Goal: Task Accomplishment & Management: Manage account settings

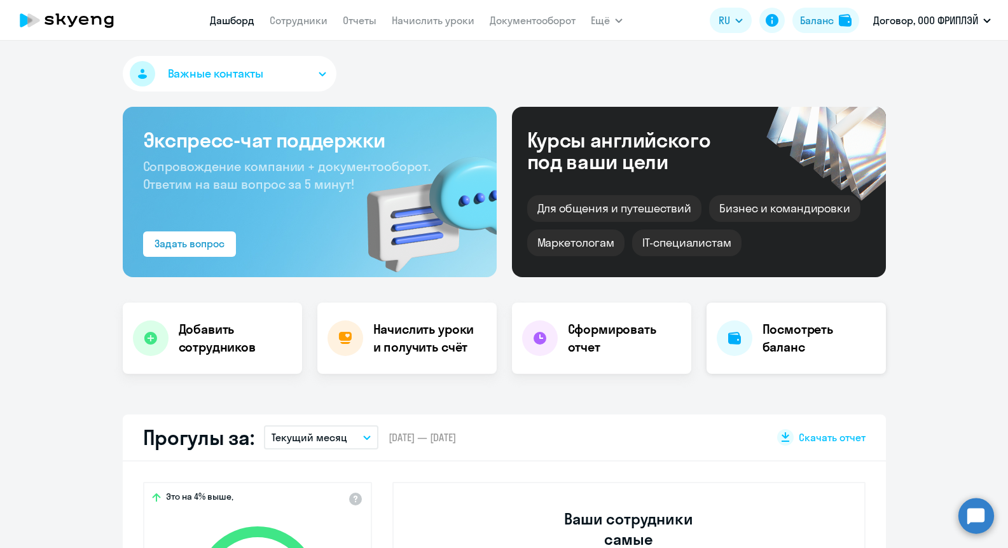
click at [785, 342] on h4 "Посмотреть баланс" at bounding box center [818, 338] width 113 height 36
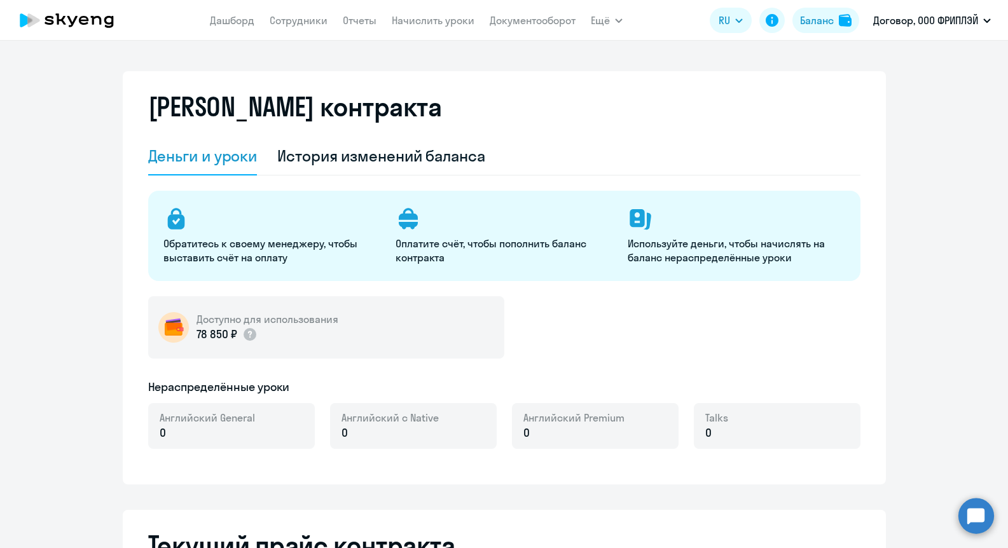
select select "english_adult_not_native_speaker"
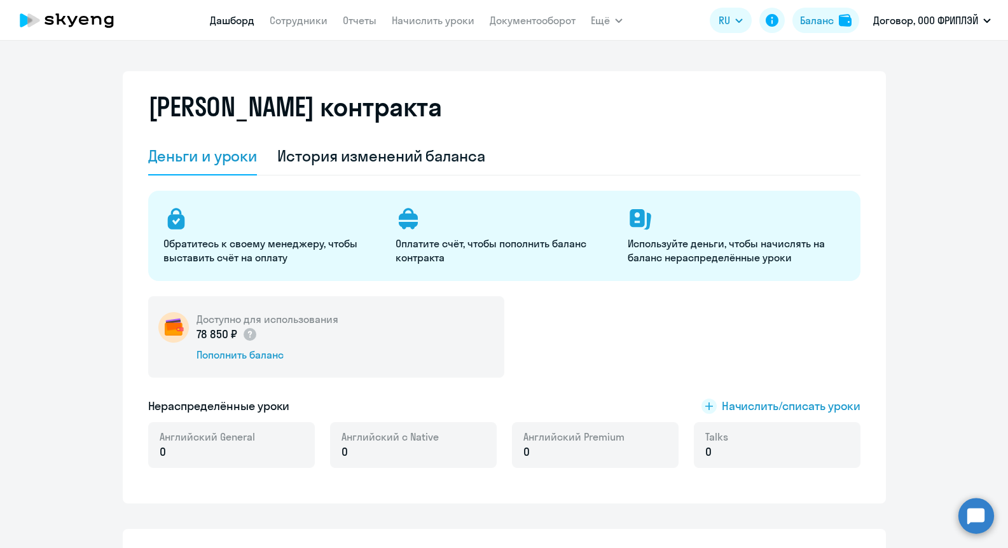
click at [228, 22] on link "Дашборд" at bounding box center [232, 20] width 45 height 13
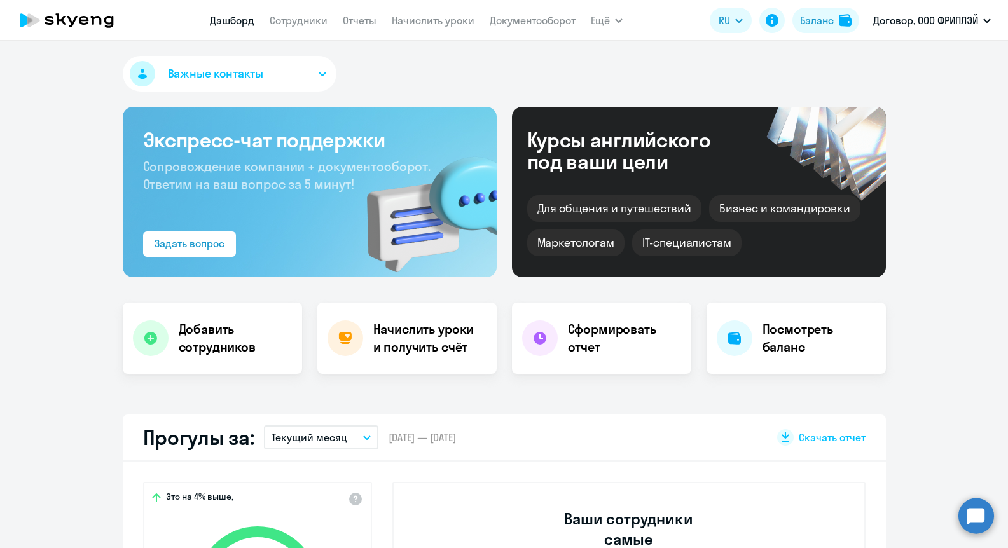
select select "30"
click at [375, 23] on link "Отчеты" at bounding box center [360, 20] width 34 height 13
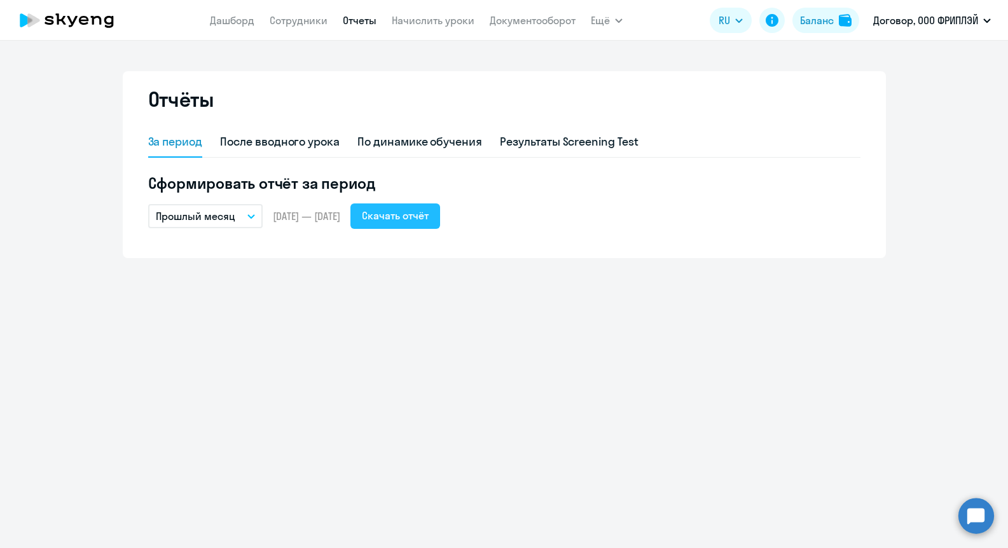
click at [408, 216] on div "Скачать отчёт" at bounding box center [395, 215] width 67 height 15
click at [245, 29] on nav "[PERSON_NAME] Отчеты Начислить уроки Документооборот" at bounding box center [393, 20] width 366 height 25
click at [237, 24] on link "Дашборд" at bounding box center [232, 20] width 45 height 13
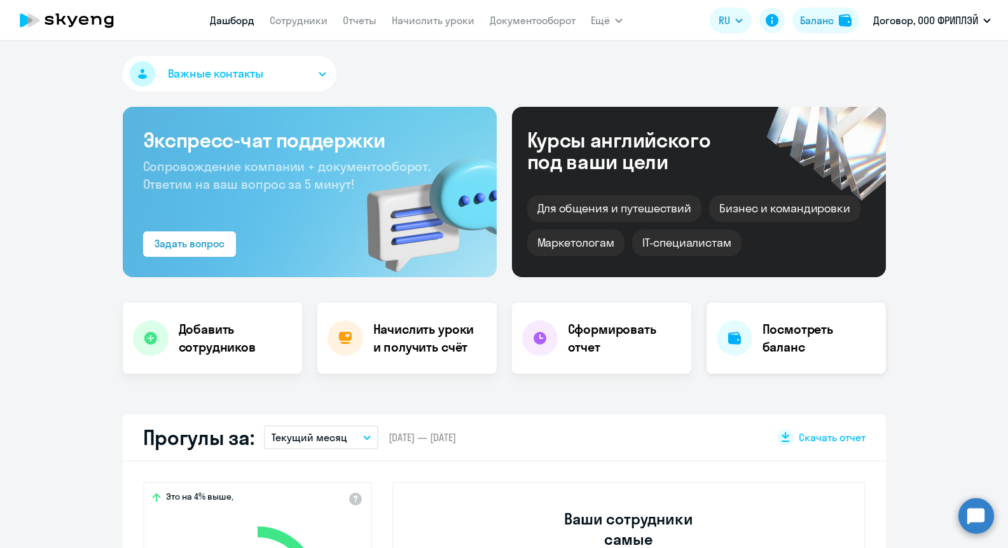
click at [746, 325] on div at bounding box center [735, 338] width 36 height 36
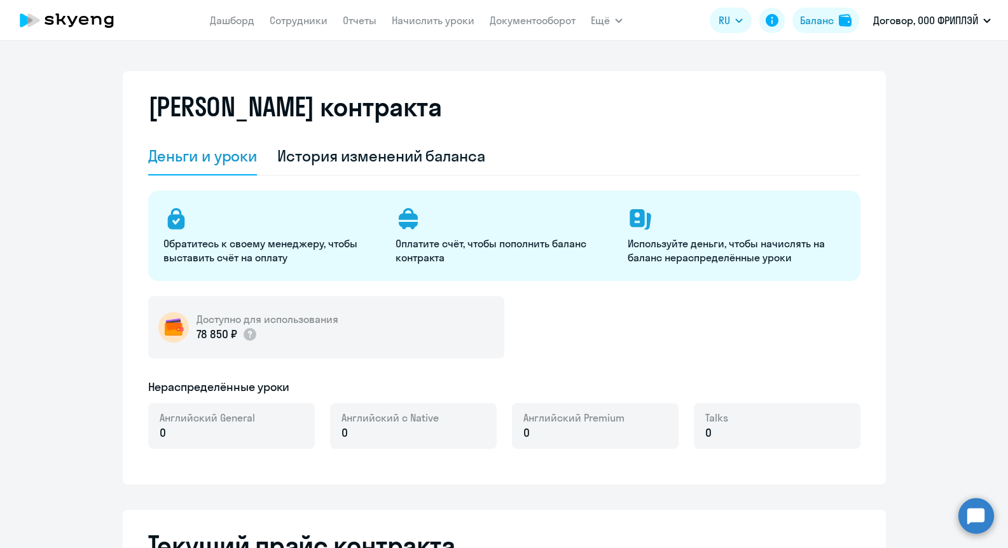
select select "english_adult_not_native_speaker"
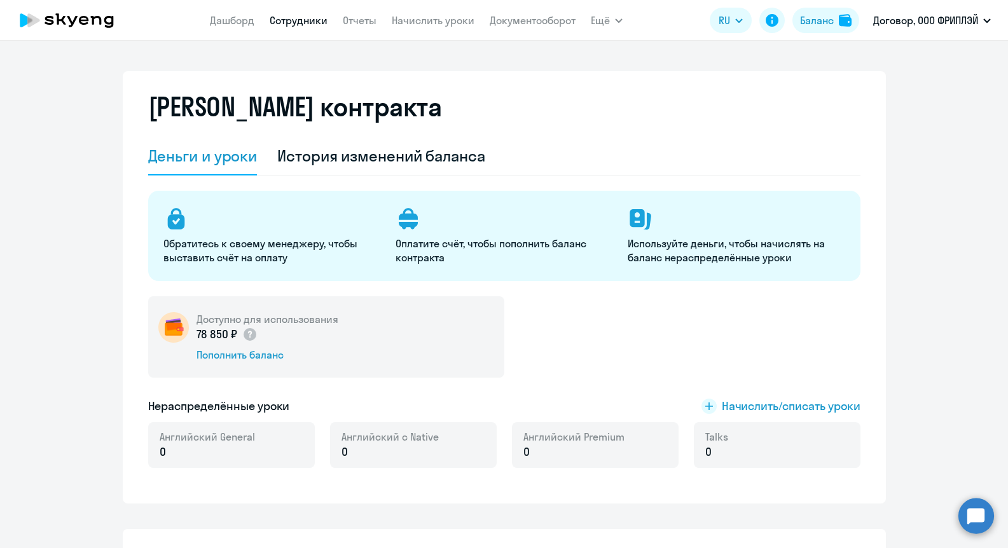
click at [279, 21] on link "Сотрудники" at bounding box center [299, 20] width 58 height 13
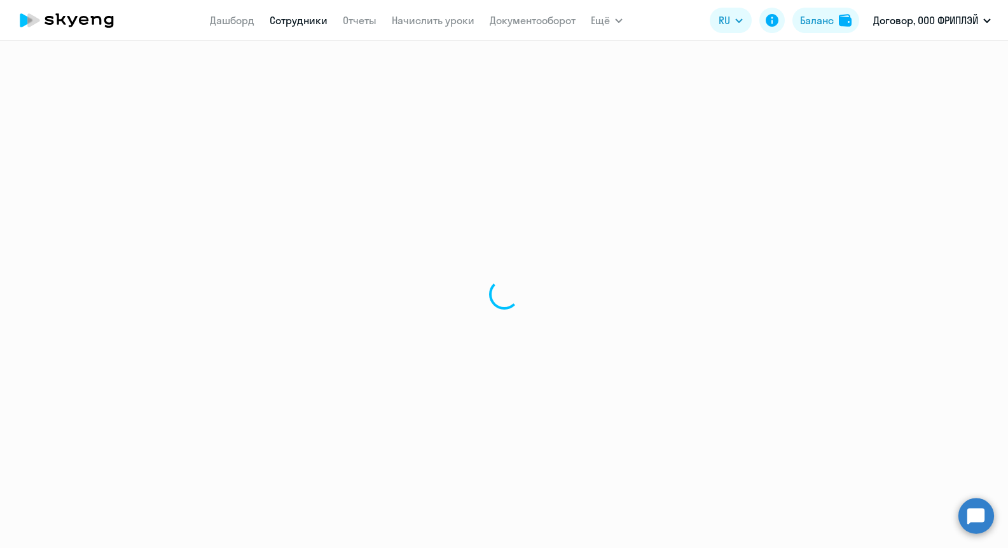
select select "30"
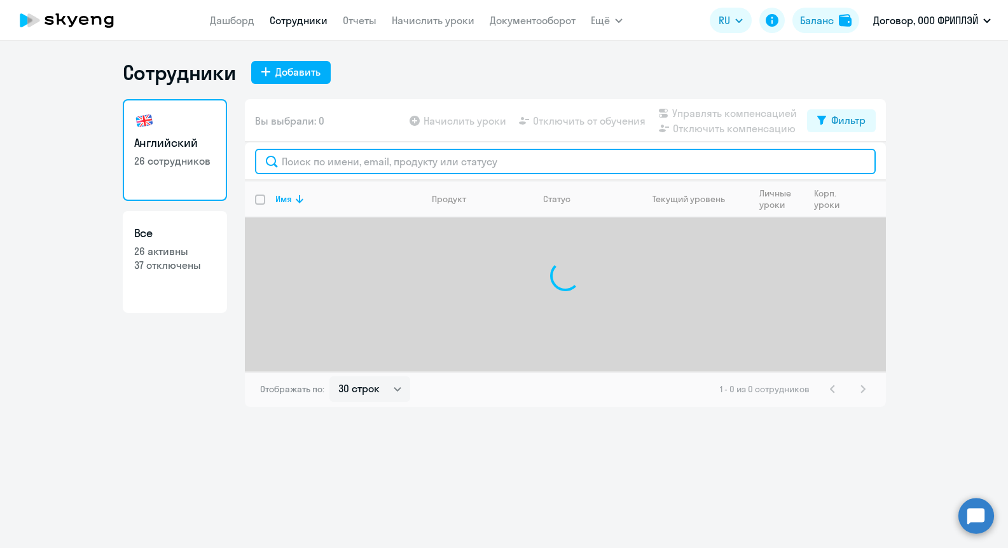
click at [338, 169] on input "text" at bounding box center [565, 161] width 621 height 25
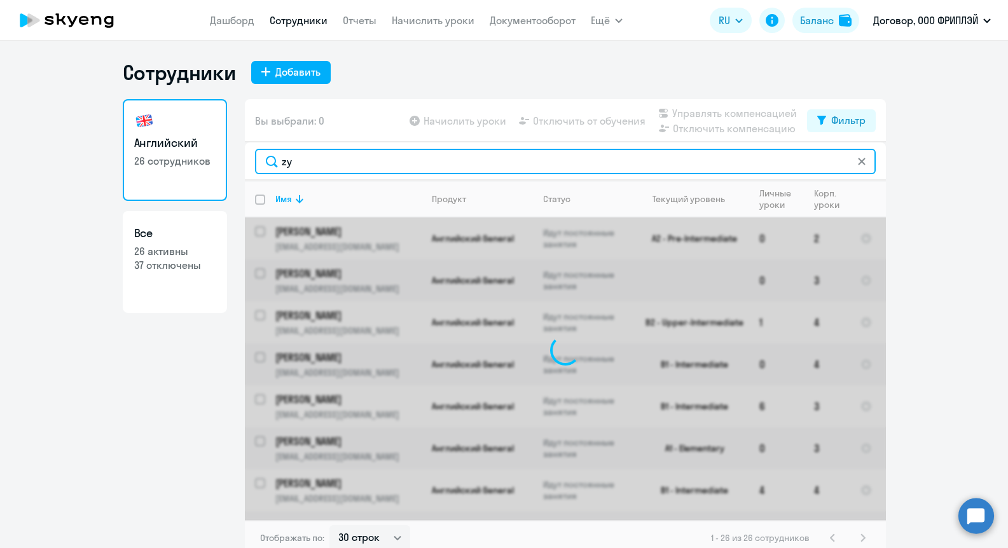
type input "z"
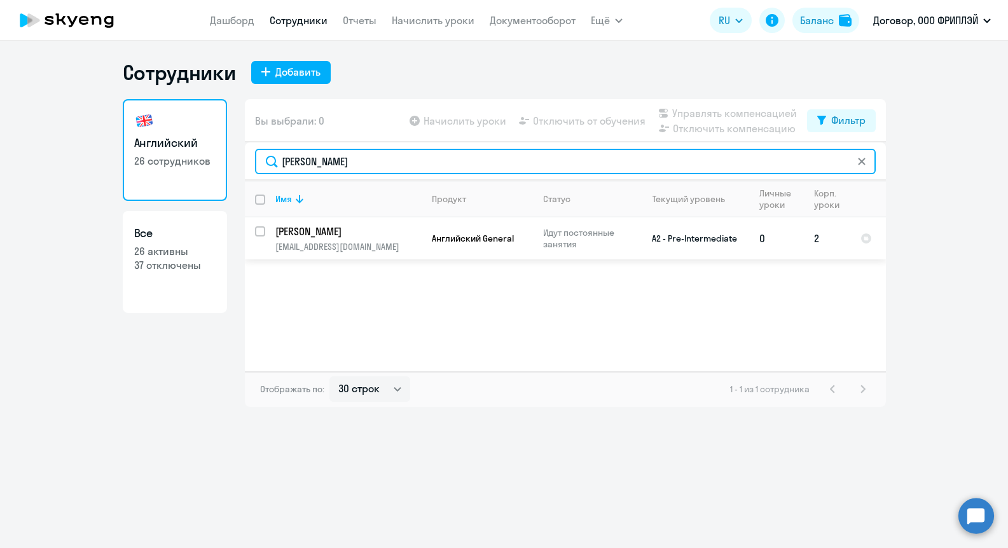
type input "[PERSON_NAME]"
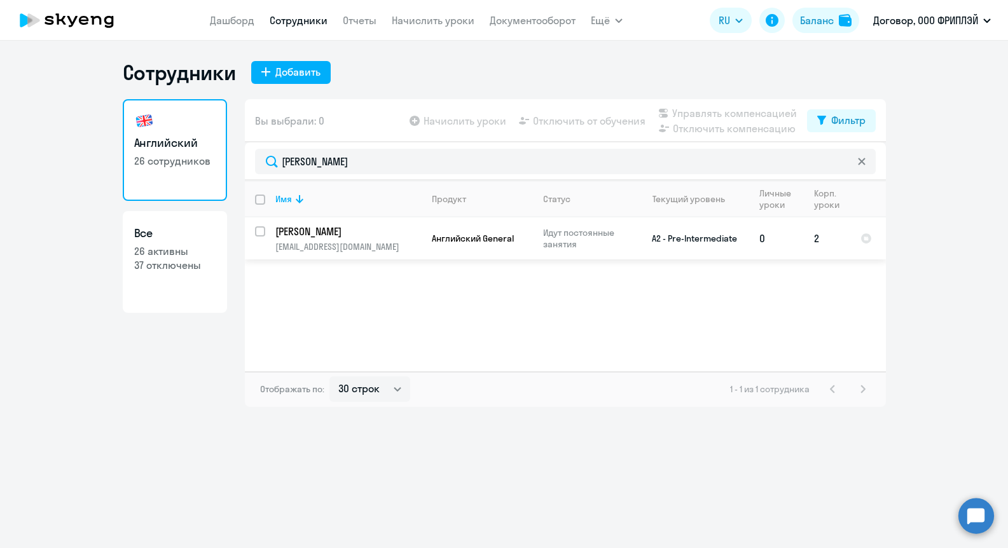
click at [317, 242] on p "[EMAIL_ADDRESS][DOMAIN_NAME]" at bounding box center [348, 246] width 146 height 11
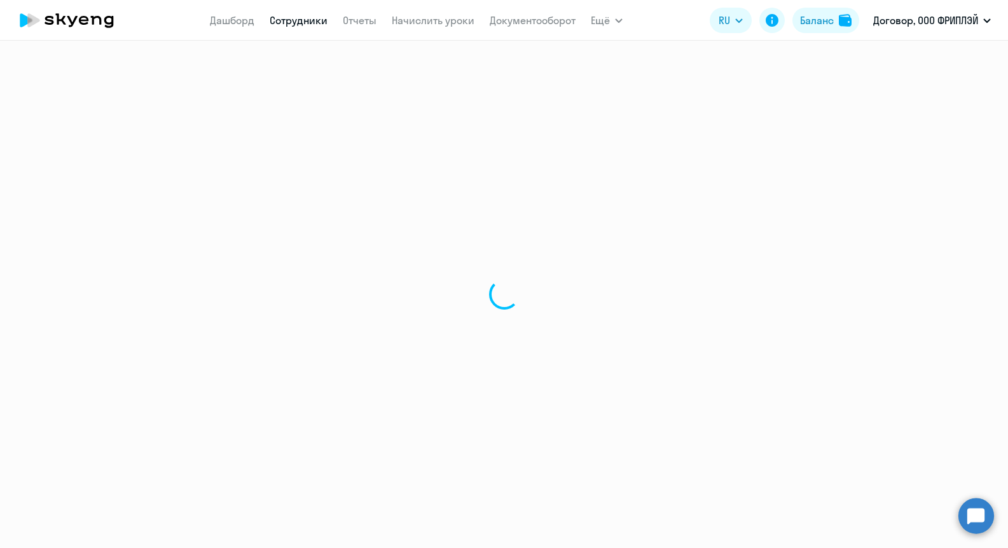
select select "english"
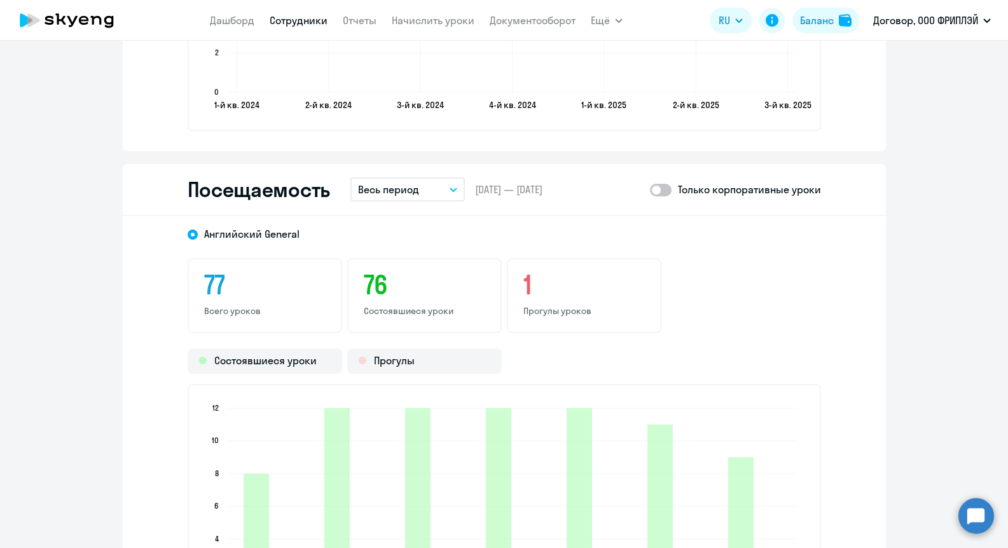
scroll to position [1548, 0]
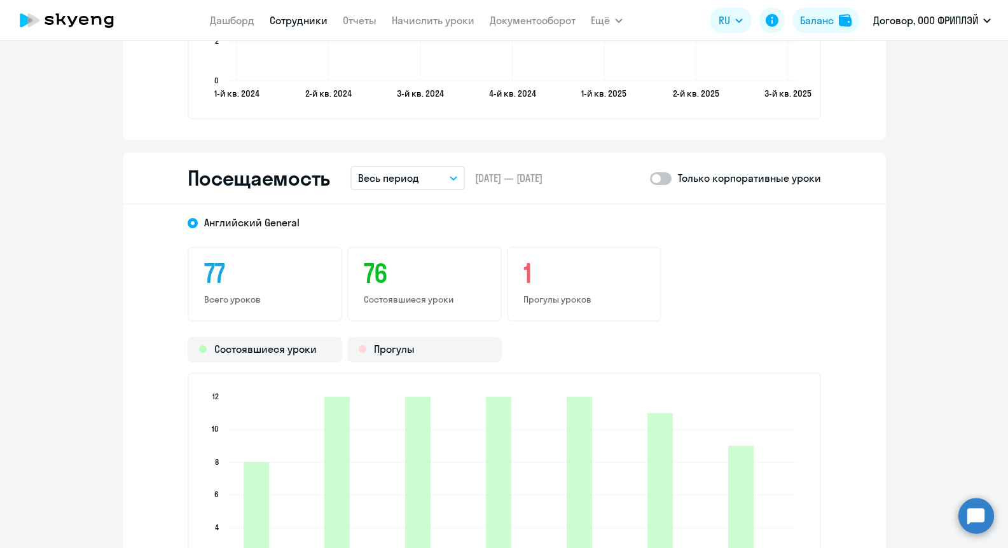
click at [415, 184] on p "Весь период" at bounding box center [388, 177] width 61 height 15
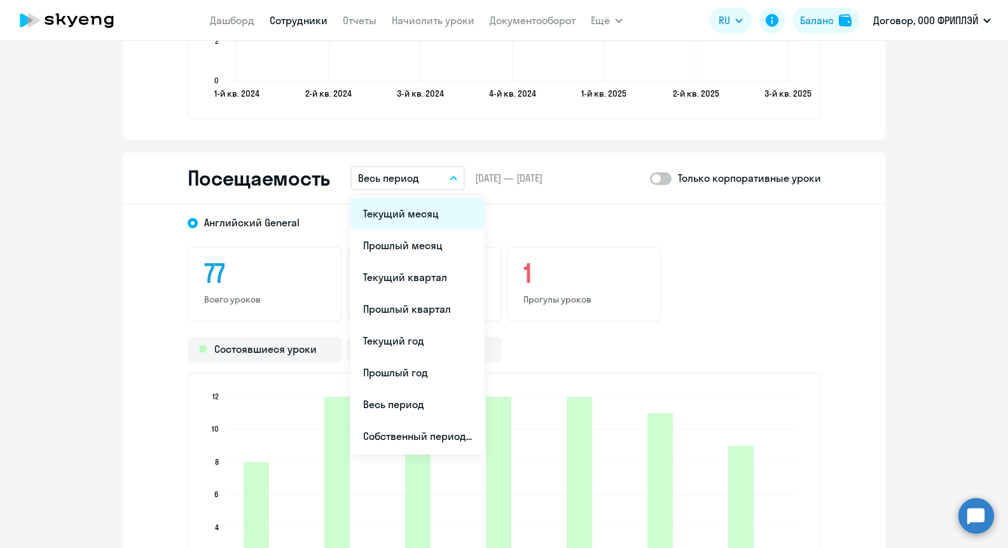
click at [415, 207] on li "Текущий месяц" at bounding box center [417, 214] width 134 height 32
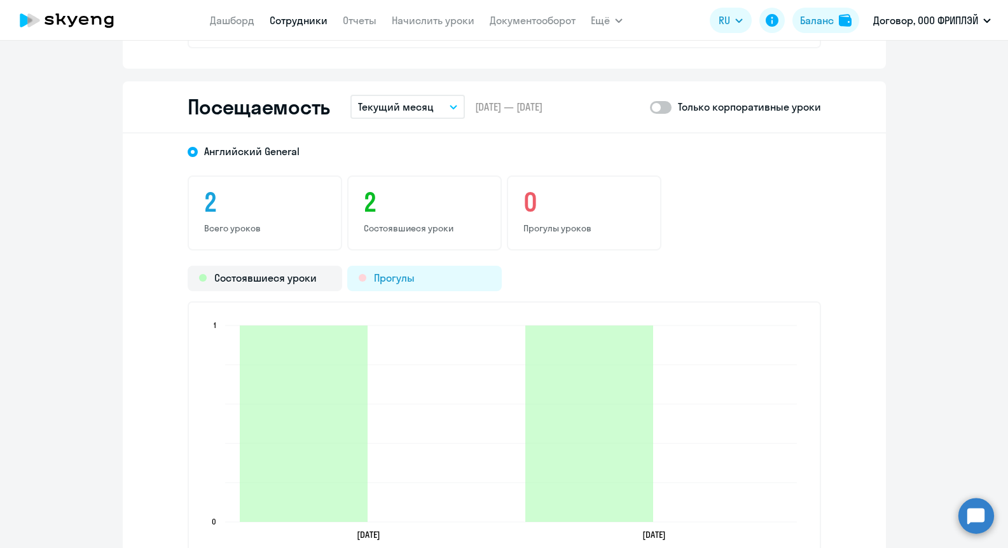
scroll to position [1618, 0]
click at [415, 104] on p "Текущий месяц" at bounding box center [396, 107] width 76 height 15
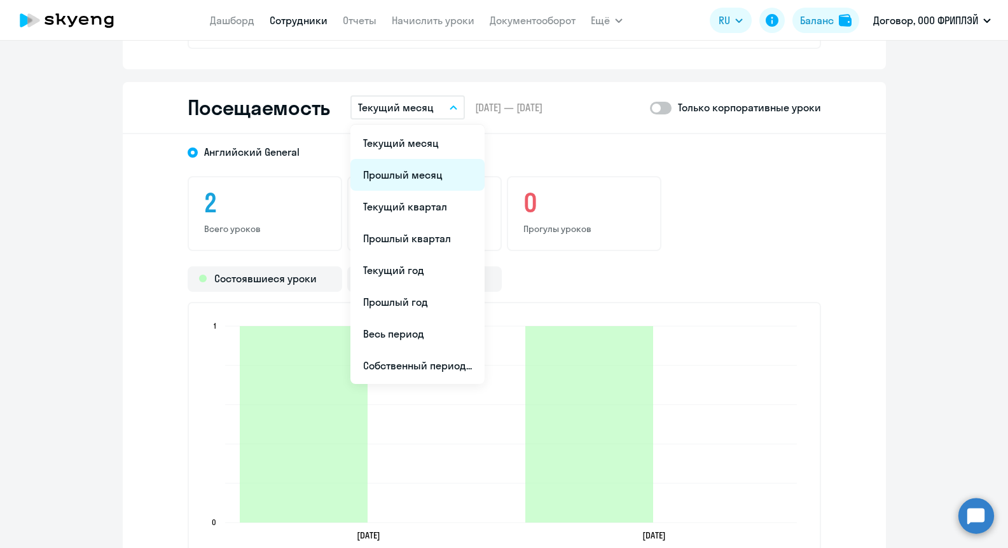
click at [416, 176] on li "Прошлый месяц" at bounding box center [417, 175] width 134 height 32
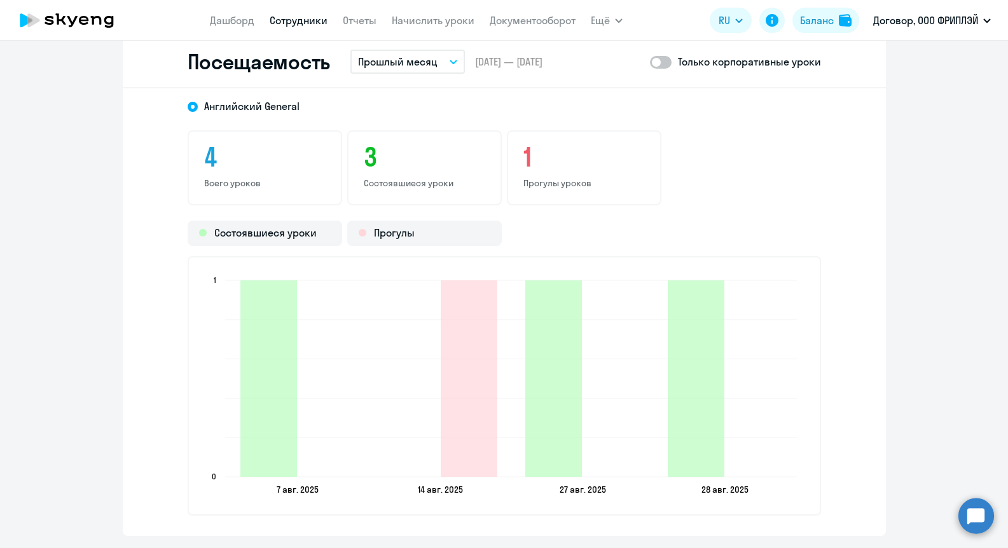
scroll to position [1679, 0]
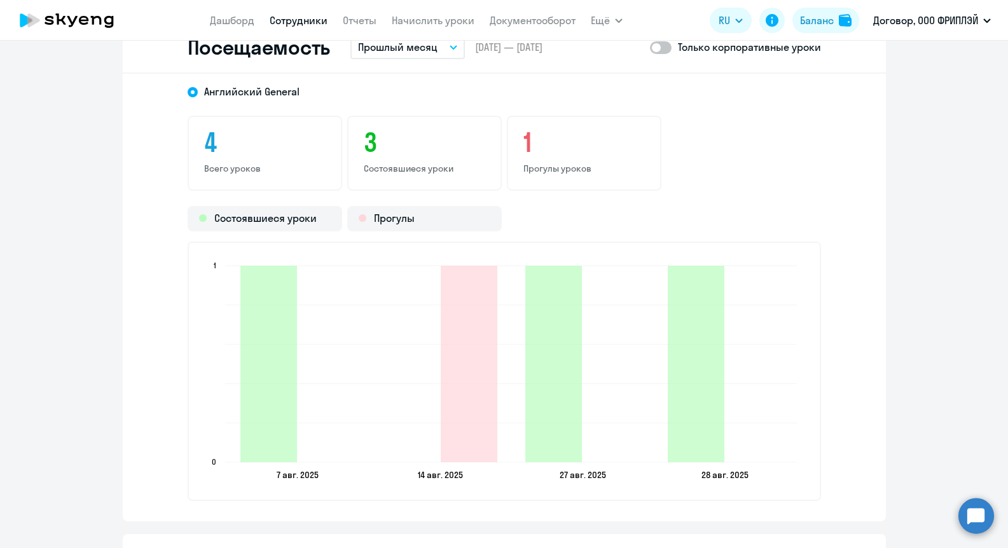
click at [552, 167] on p "Прогулы уроков" at bounding box center [583, 168] width 121 height 11
click at [238, 17] on link "Дашборд" at bounding box center [232, 20] width 45 height 13
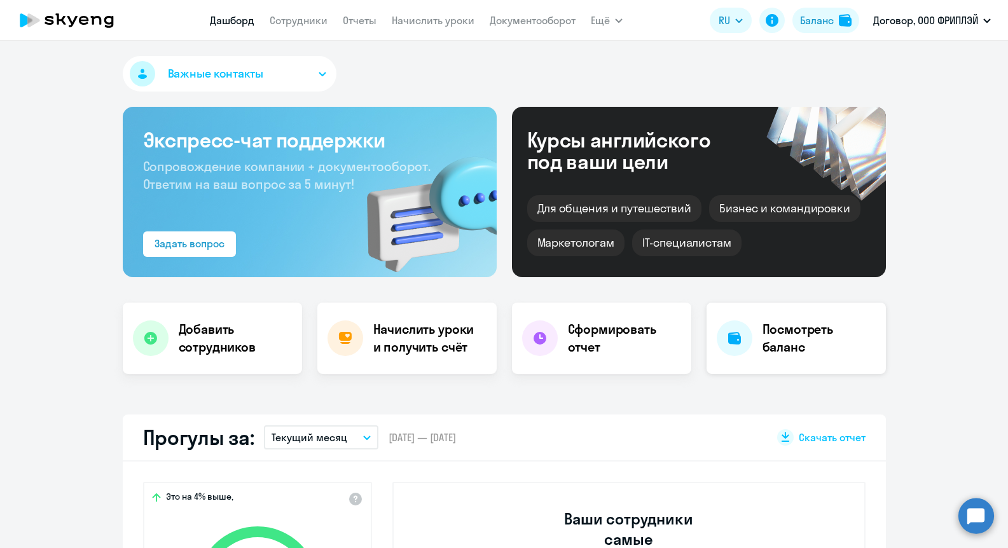
click at [762, 326] on h4 "Посмотреть баланс" at bounding box center [818, 338] width 113 height 36
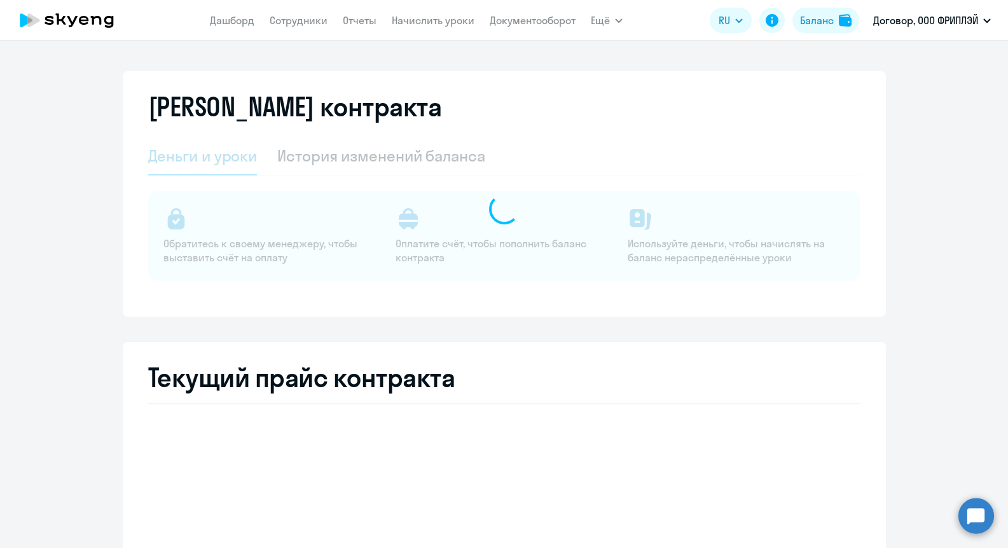
select select "english_adult_not_native_speaker"
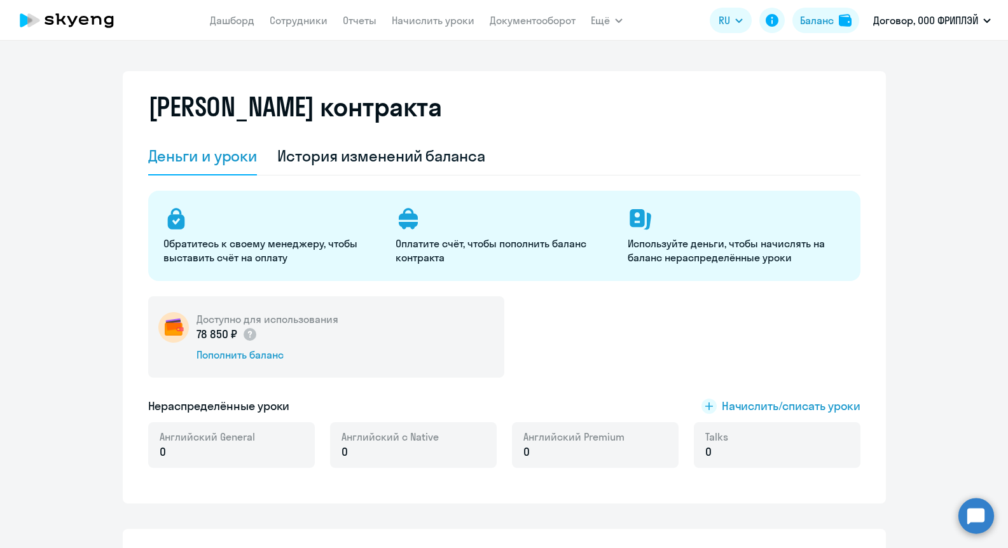
click at [292, 27] on nav "[PERSON_NAME] Отчеты Начислить уроки Документооборот" at bounding box center [393, 20] width 366 height 25
click at [292, 19] on link "Сотрудники" at bounding box center [299, 20] width 58 height 13
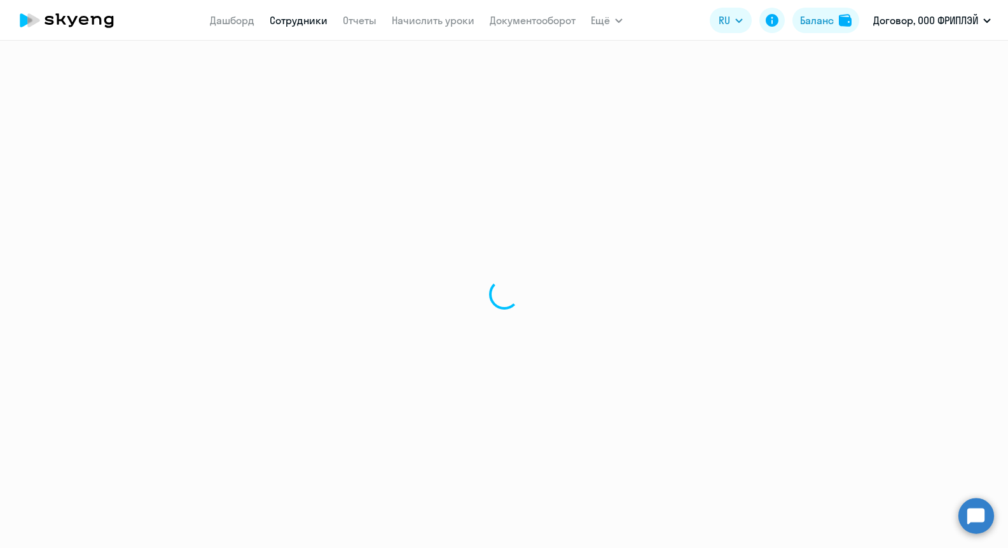
select select "30"
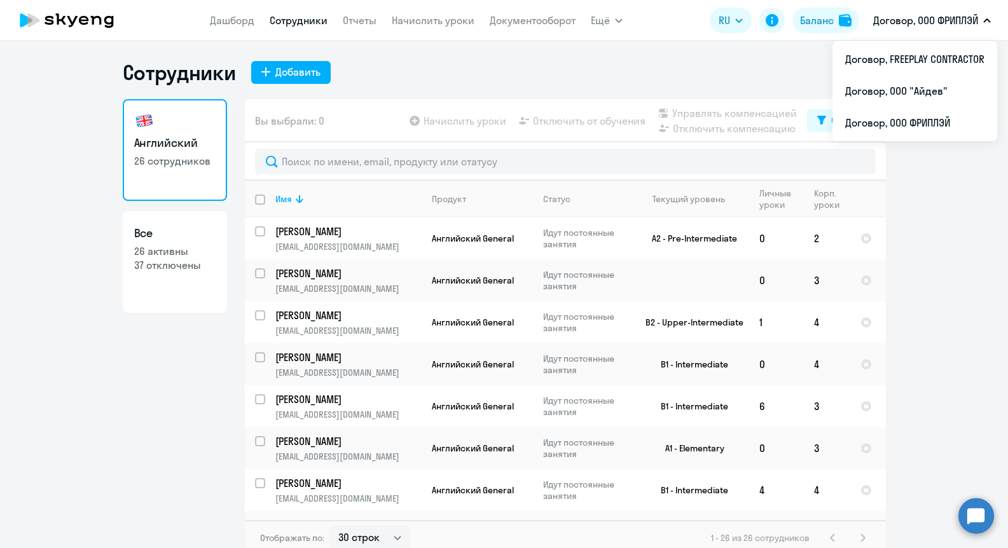
click at [913, 24] on p "Договор, ООО ФРИПЛЭЙ" at bounding box center [925, 20] width 105 height 15
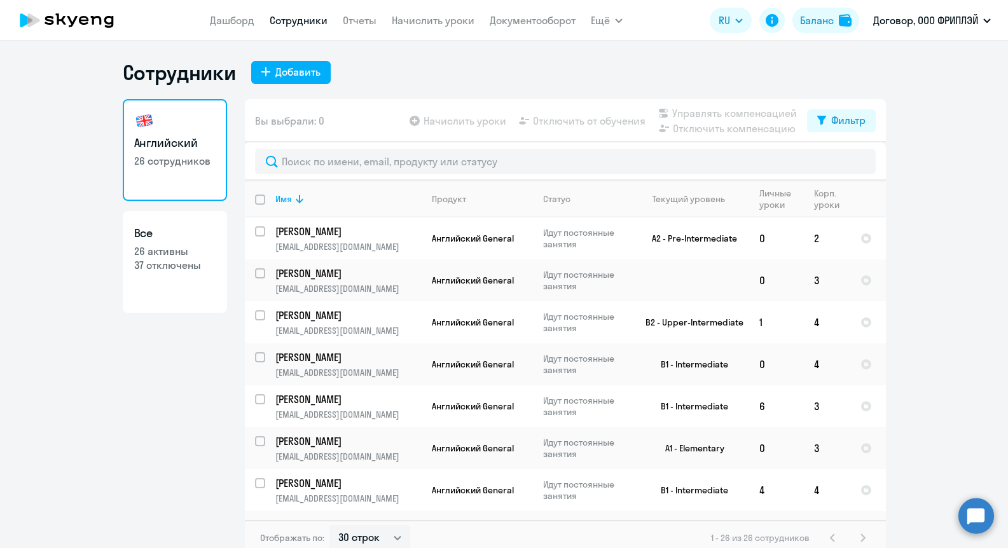
click at [912, 28] on button "Договор, ООО ФРИПЛЭЙ" at bounding box center [932, 20] width 130 height 31
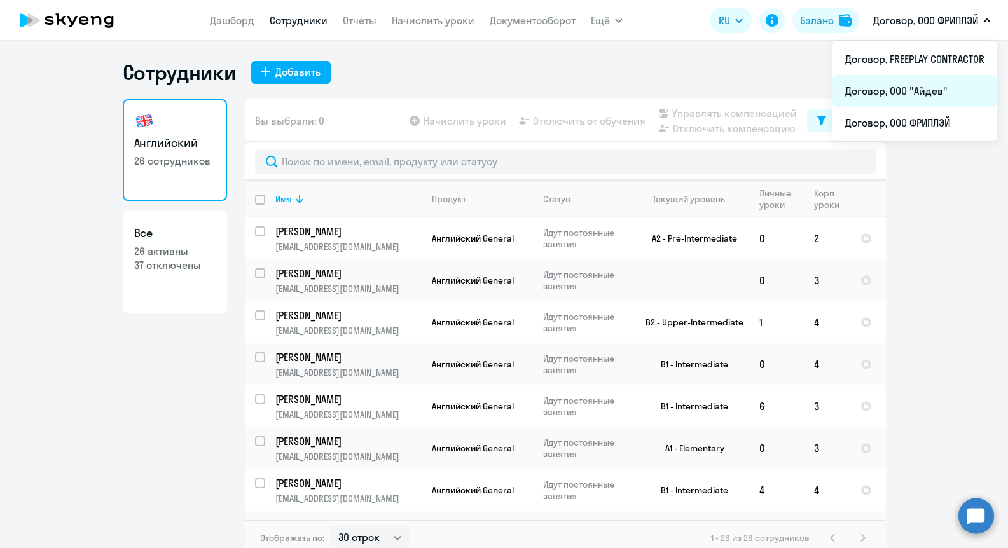
click at [914, 91] on li "Договор, ООО "Айдев"" at bounding box center [914, 91] width 165 height 32
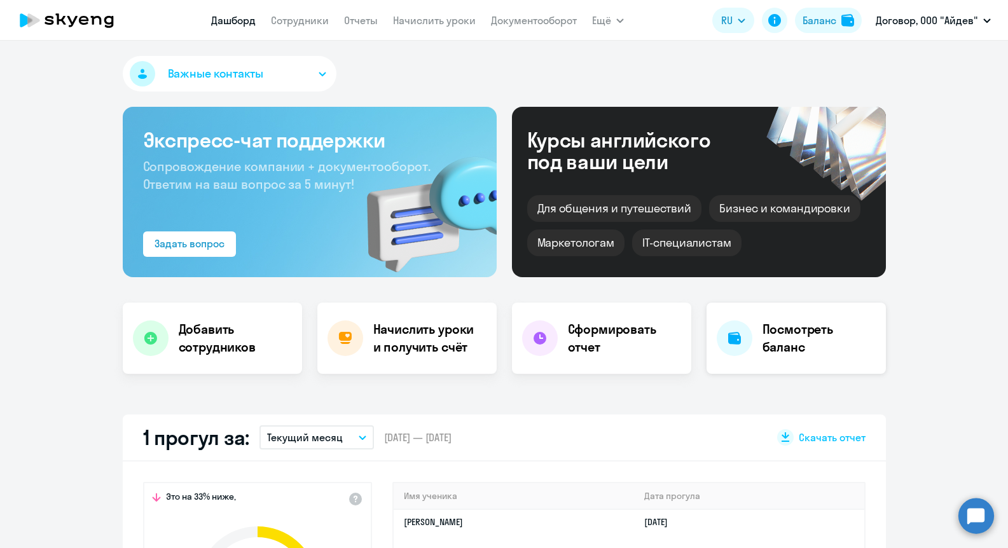
select select "30"
click at [348, 26] on link "Отчеты" at bounding box center [361, 20] width 34 height 13
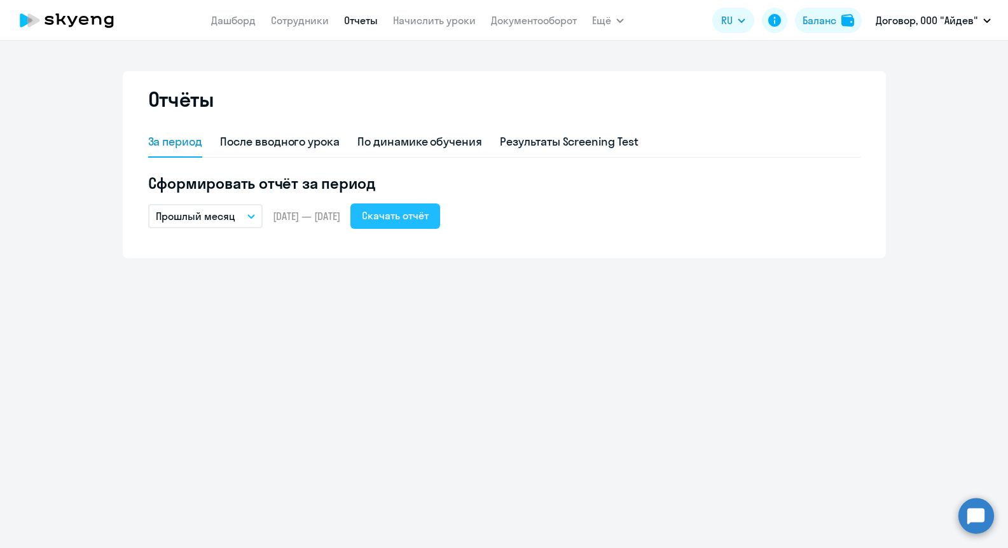
click at [418, 216] on div "Скачать отчёт" at bounding box center [395, 215] width 67 height 15
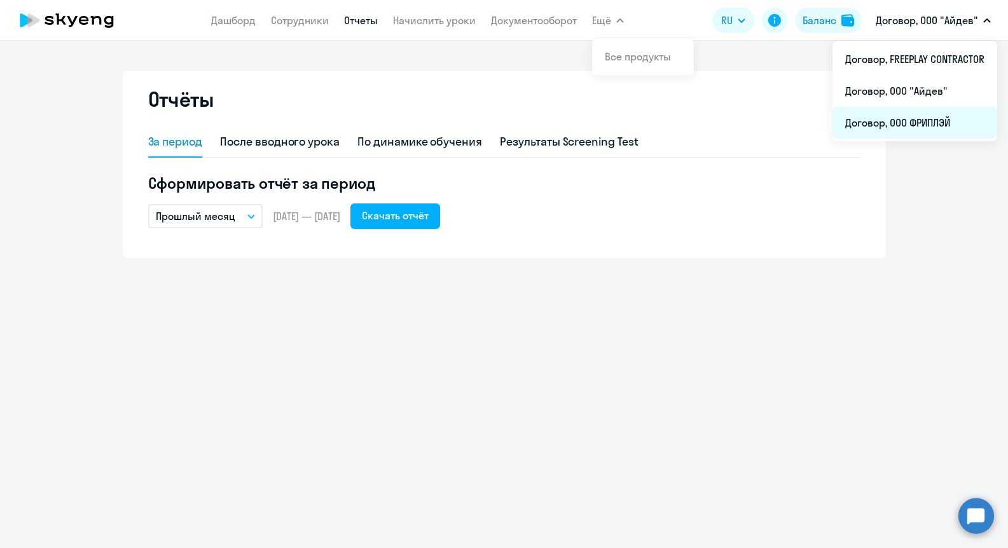
click at [855, 134] on li "Договор, ООО ФРИПЛЭЙ" at bounding box center [914, 123] width 165 height 32
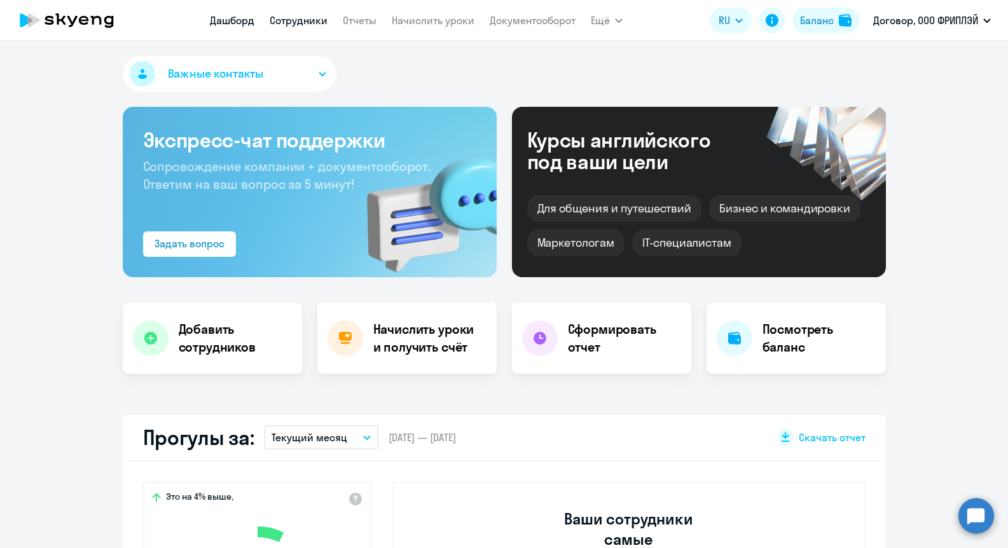
click at [305, 18] on link "Сотрудники" at bounding box center [299, 20] width 58 height 13
select select "30"
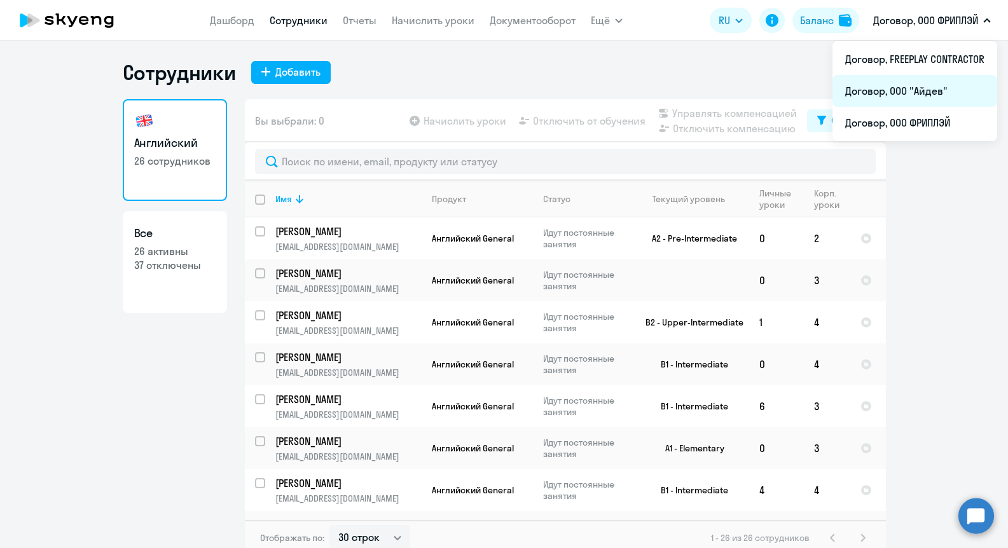
click at [895, 90] on li "Договор, ООО "Айдев"" at bounding box center [914, 91] width 165 height 32
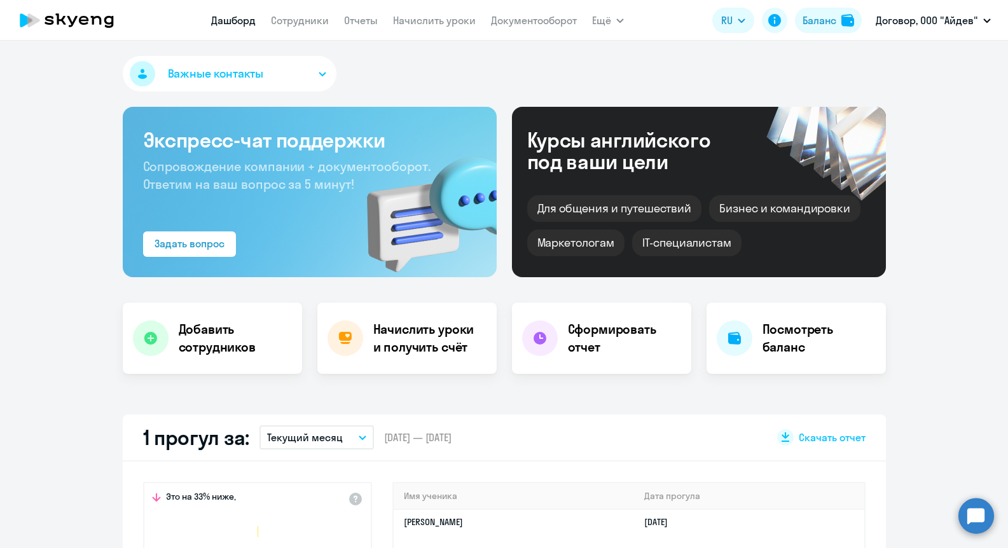
click at [242, 18] on link "Дашборд" at bounding box center [233, 20] width 45 height 13
click at [817, 334] on h4 "Посмотреть баланс" at bounding box center [818, 338] width 113 height 36
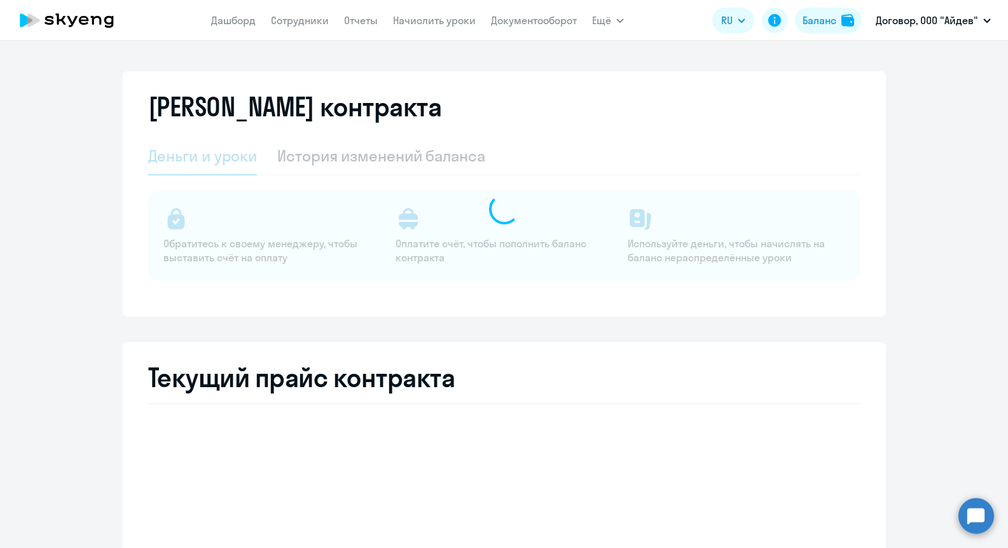
select select "english_adult_not_native_speaker"
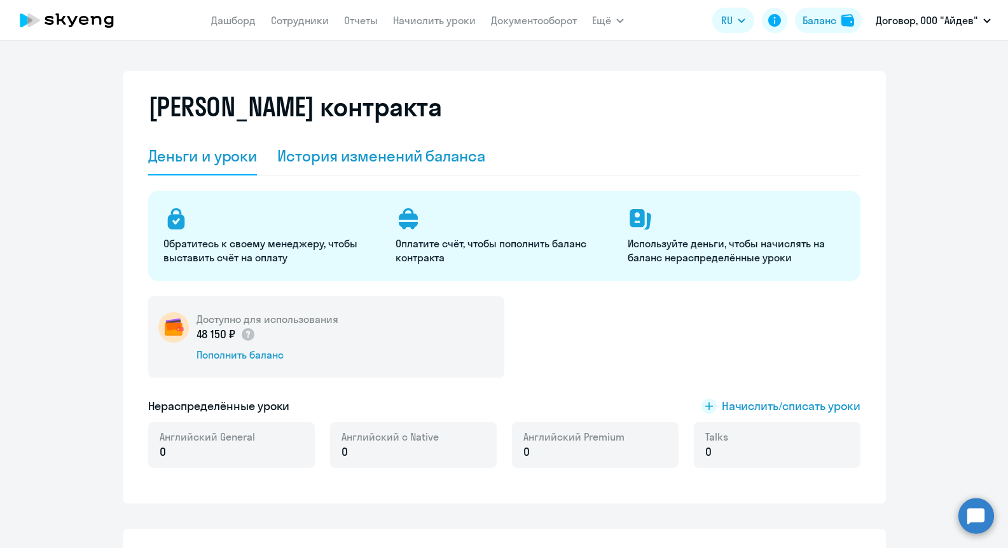
click at [452, 167] on div "История изменений баланса" at bounding box center [381, 156] width 208 height 38
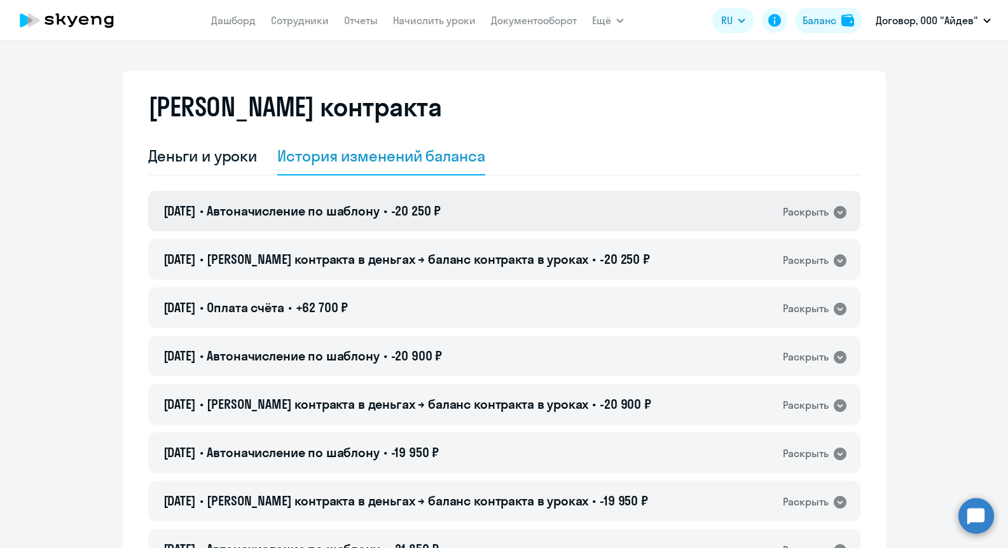
click at [500, 218] on div "[DATE] • Автоначисление по шаблону • -20 250 ₽ Раскрыть" at bounding box center [504, 211] width 712 height 41
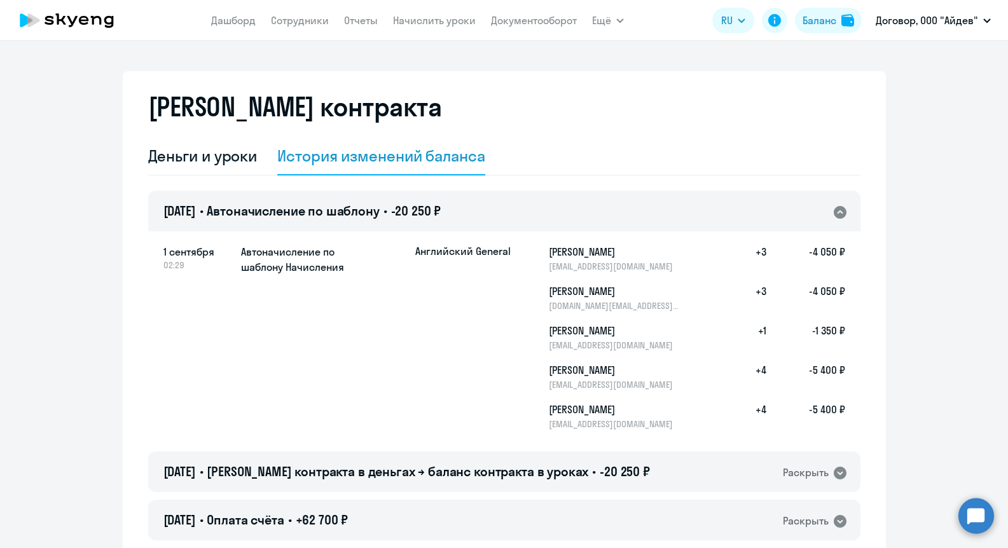
drag, startPoint x: 841, startPoint y: 331, endPoint x: 742, endPoint y: 327, distance: 99.3
click at [742, 327] on div "[PERSON_NAME] [EMAIL_ADDRESS][DOMAIN_NAME] +1 -1 350 ₽" at bounding box center [630, 337] width 430 height 28
click at [528, 127] on div "[PERSON_NAME] контракта" at bounding box center [504, 115] width 712 height 46
click at [232, 20] on link "Дашборд" at bounding box center [233, 20] width 45 height 13
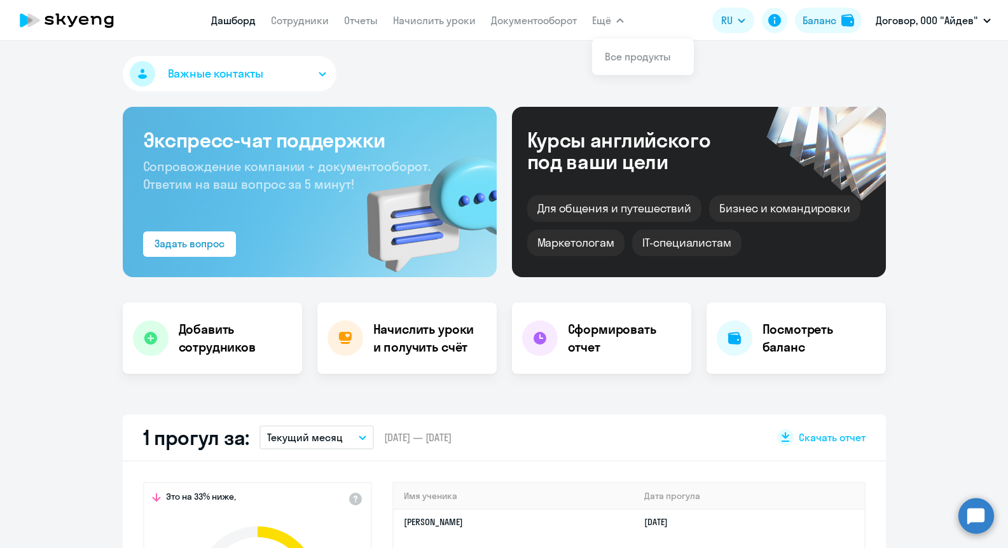
select select "30"
click at [364, 19] on link "Отчеты" at bounding box center [361, 20] width 34 height 13
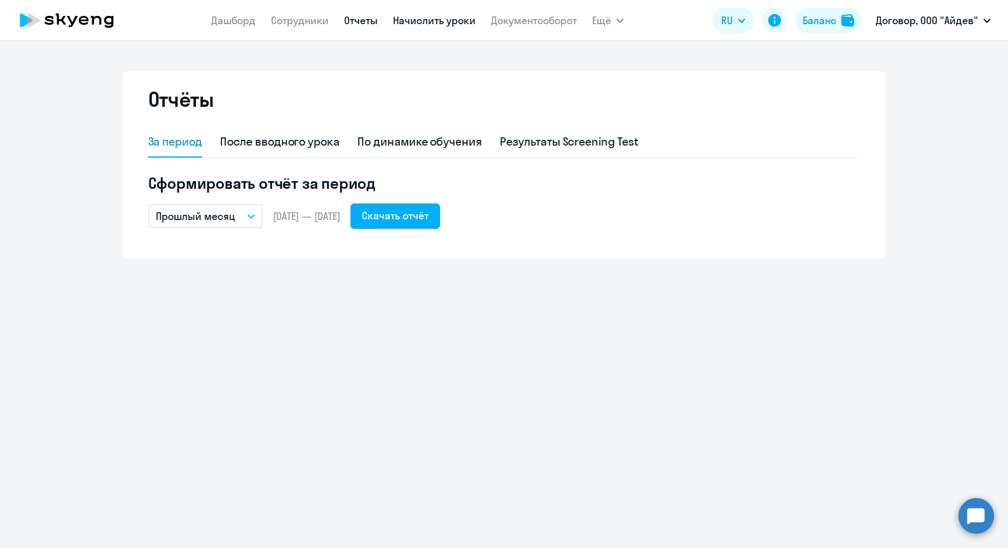
click at [442, 24] on link "Начислить уроки" at bounding box center [434, 20] width 83 height 13
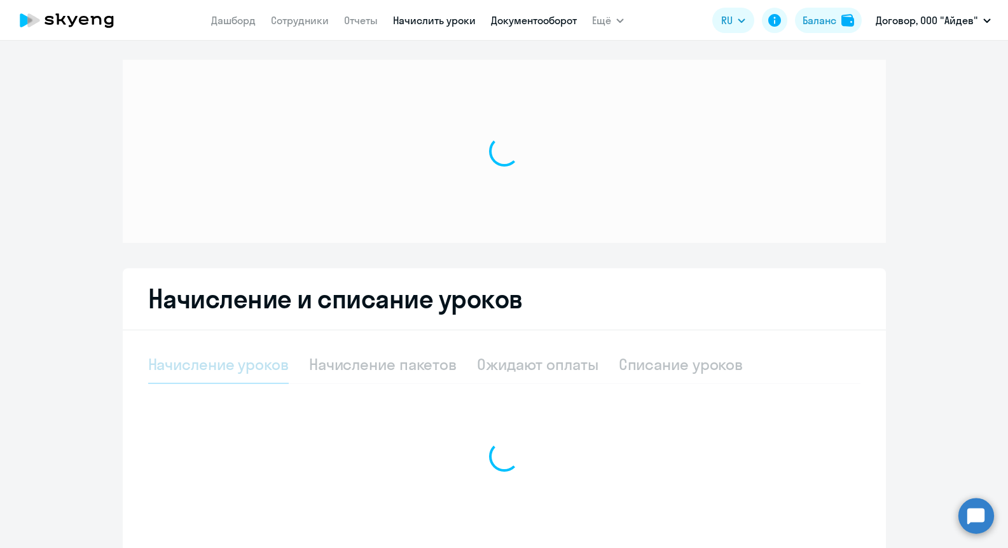
click at [542, 20] on link "Документооборот" at bounding box center [534, 20] width 86 height 13
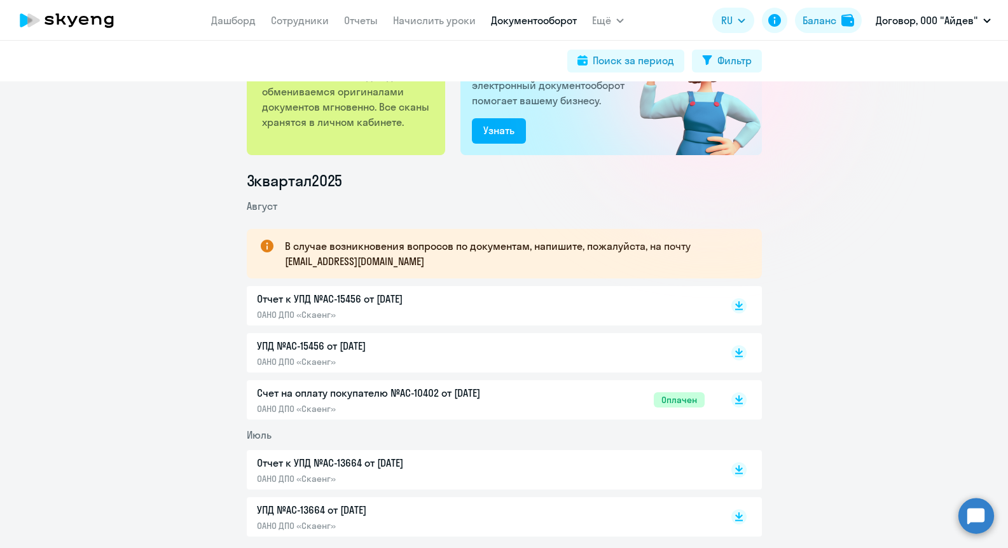
scroll to position [87, 0]
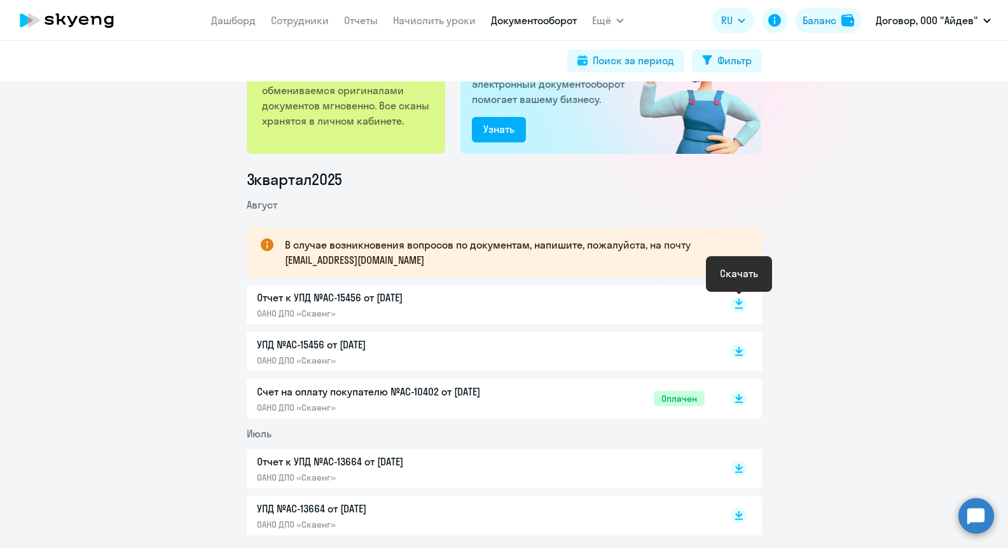
click at [738, 308] on icon at bounding box center [739, 308] width 8 height 1
click at [741, 350] on icon at bounding box center [739, 349] width 8 height 6
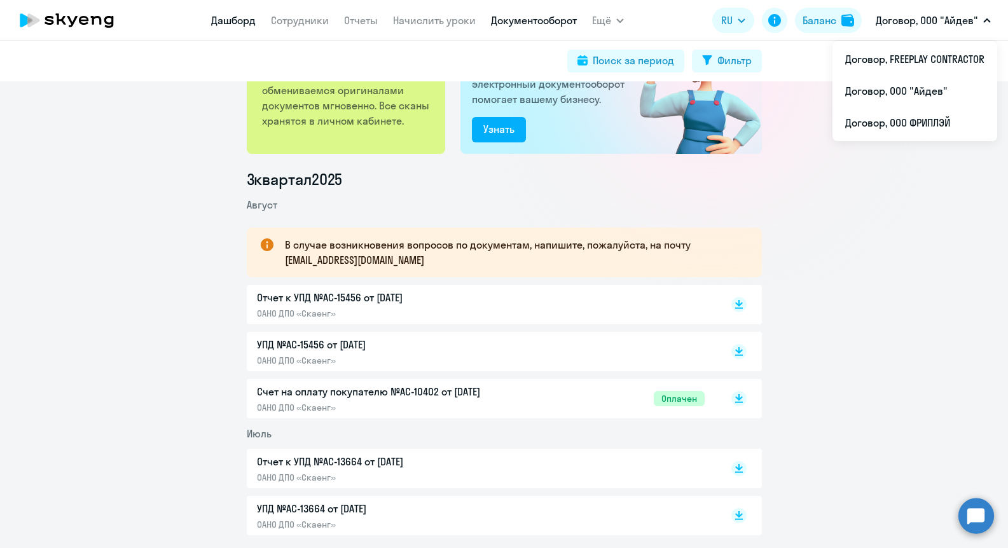
click at [227, 16] on link "Дашборд" at bounding box center [233, 20] width 45 height 13
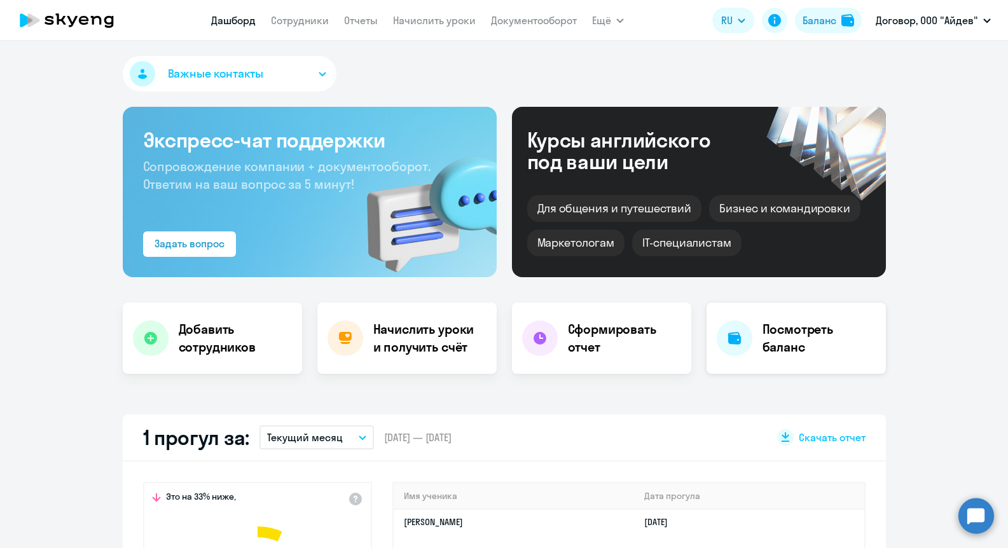
click at [813, 342] on h4 "Посмотреть баланс" at bounding box center [818, 338] width 113 height 36
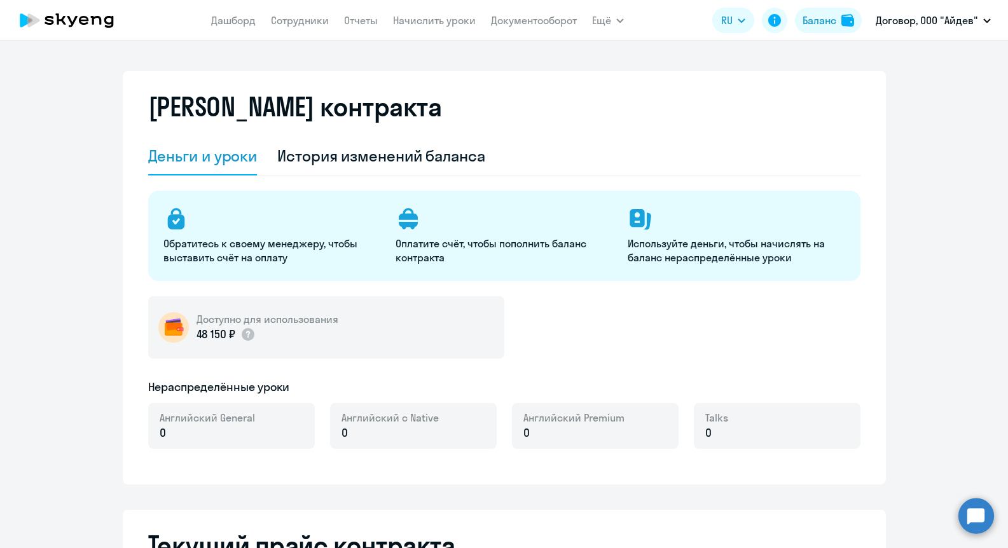
select select "english_adult_not_native_speaker"
